Goal: Transaction & Acquisition: Purchase product/service

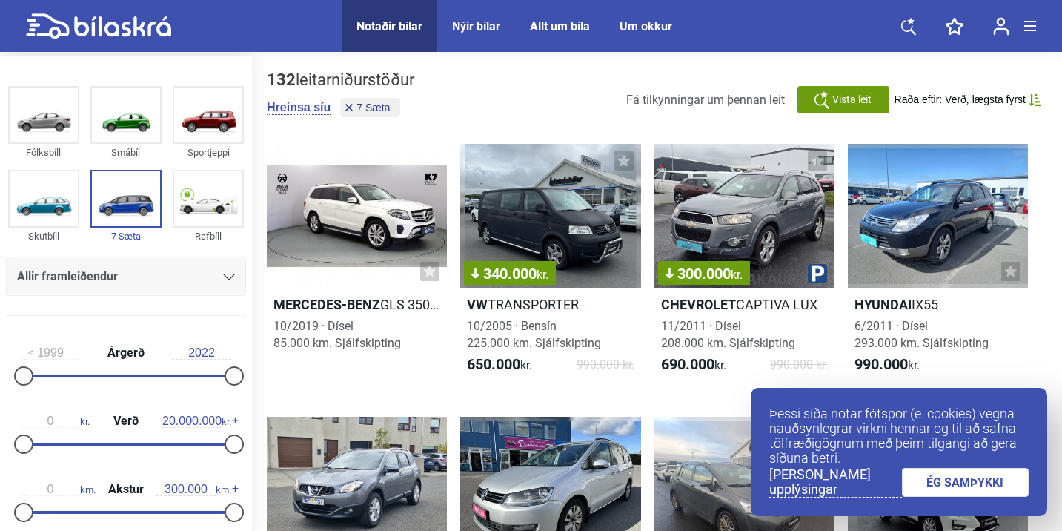
click at [488, 16] on span "Nýir bílar" at bounding box center [476, 26] width 78 height 52
click at [484, 28] on div "Nýir bílar" at bounding box center [476, 26] width 48 height 14
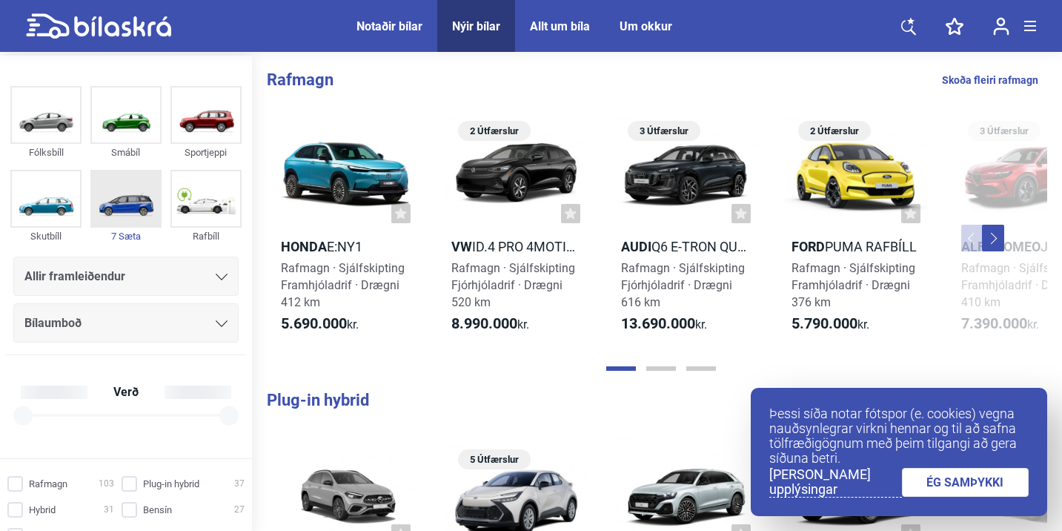
click at [143, 195] on img at bounding box center [126, 198] width 68 height 55
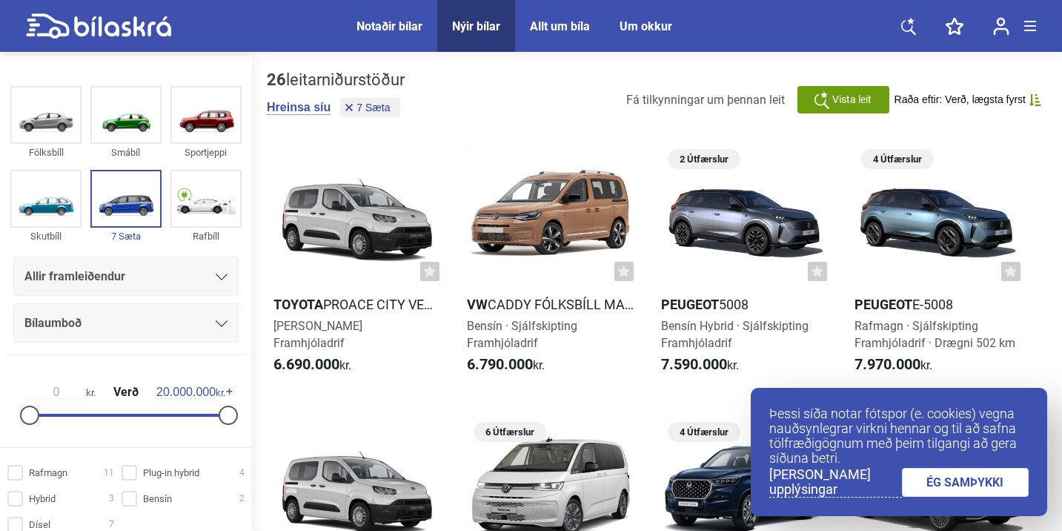
click at [408, 27] on div "Notaðir bílar" at bounding box center [389, 26] width 66 height 14
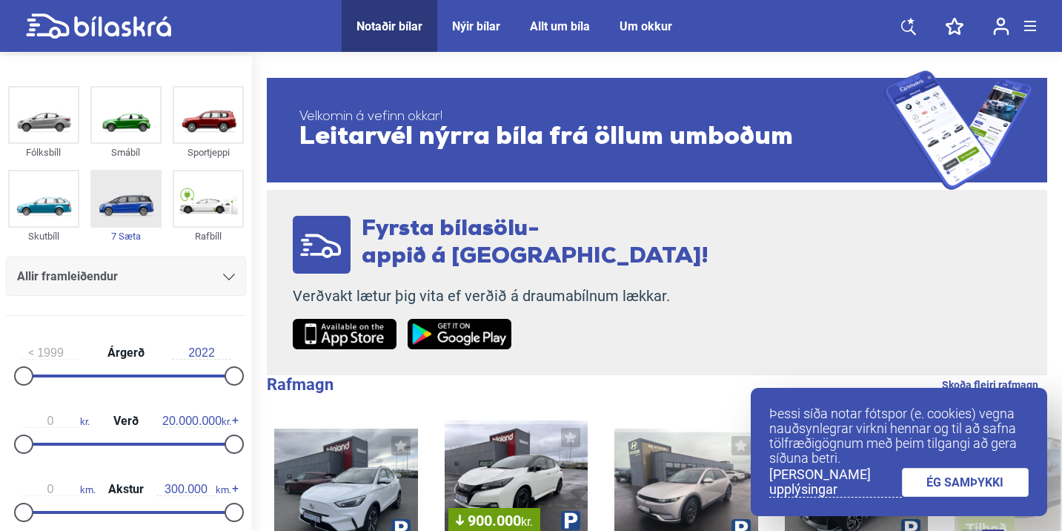
click at [122, 204] on img at bounding box center [126, 198] width 68 height 55
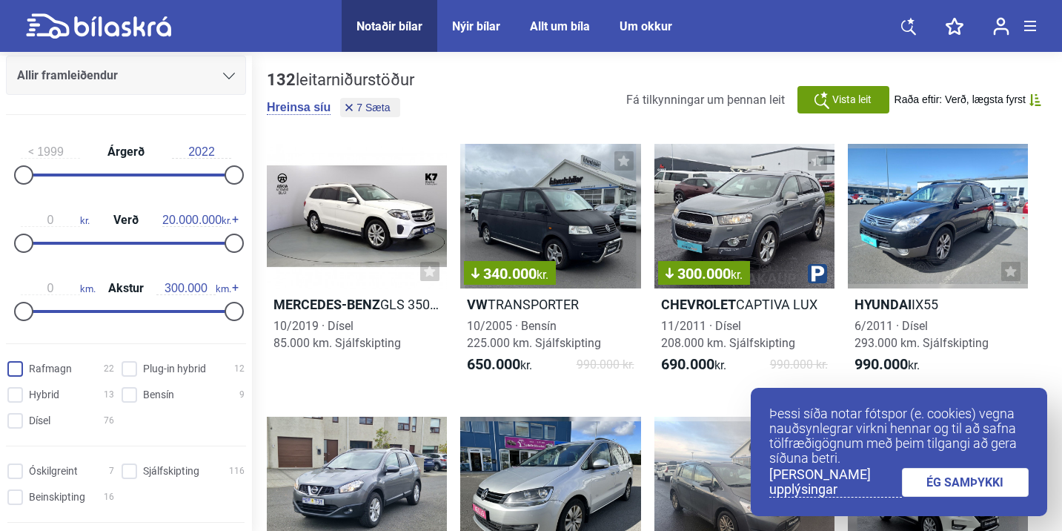
scroll to position [207, 0]
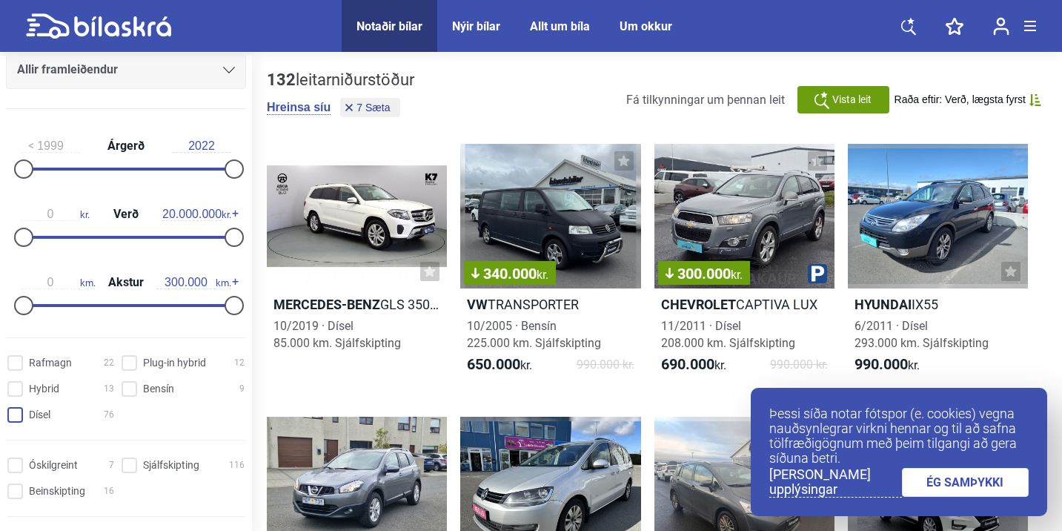
click at [22, 422] on input "Dísel 76" at bounding box center [63, 416] width 107 height 16
checkbox input "true"
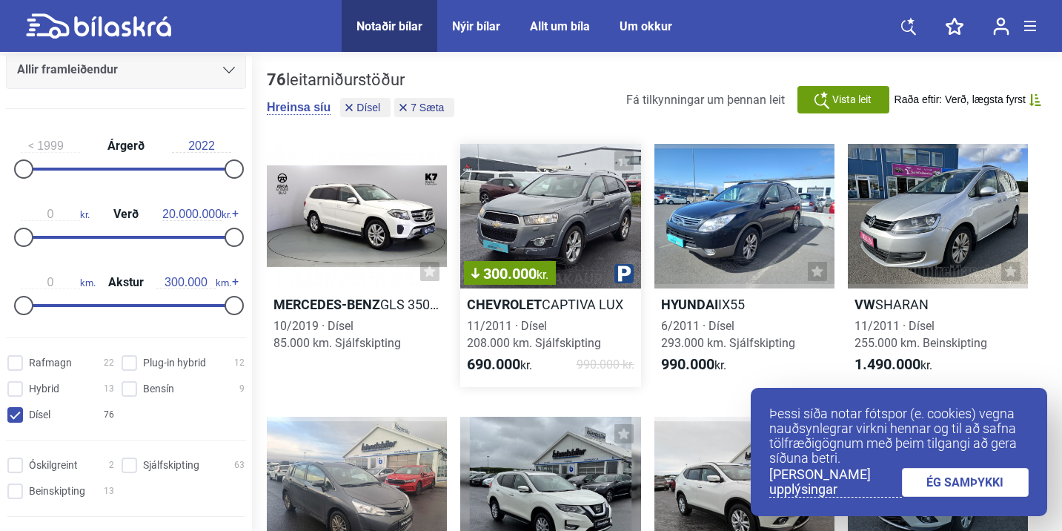
click at [505, 279] on span "300.000 kr." at bounding box center [509, 273] width 77 height 15
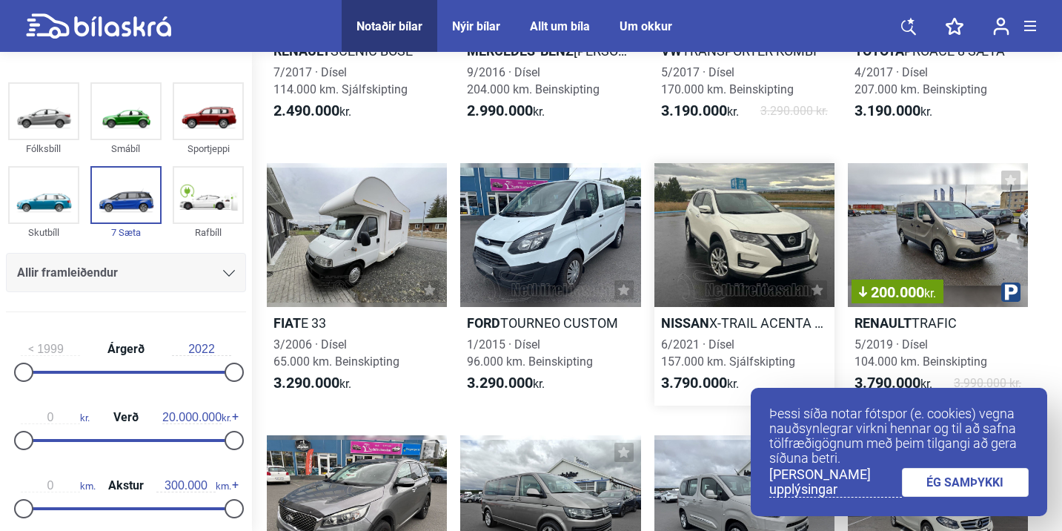
scroll to position [799, 0]
